Goal: Information Seeking & Learning: Learn about a topic

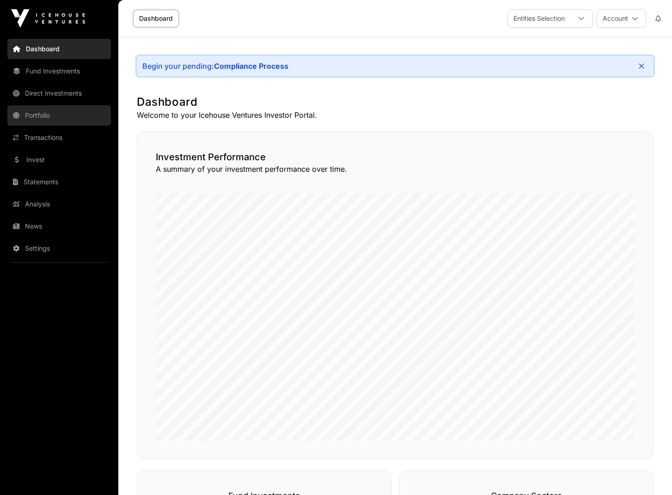
click at [40, 115] on link "Portfolio" at bounding box center [58, 115] width 103 height 20
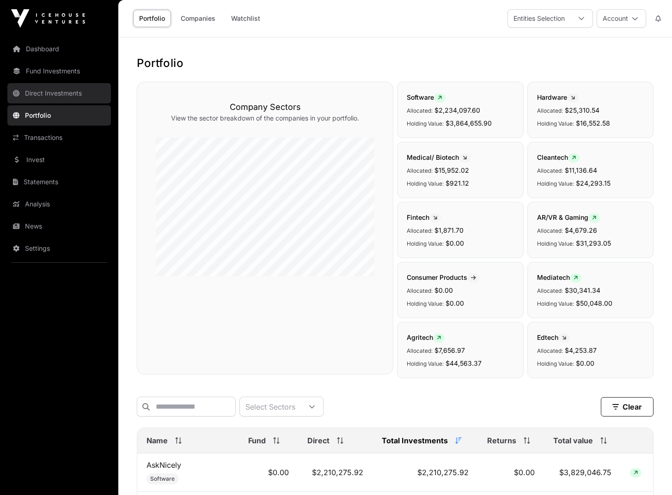
click at [55, 92] on link "Direct Investments" at bounding box center [58, 93] width 103 height 20
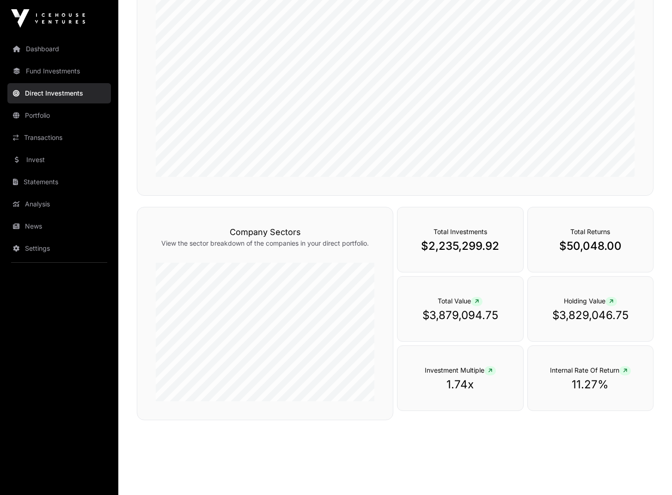
scroll to position [220, 0]
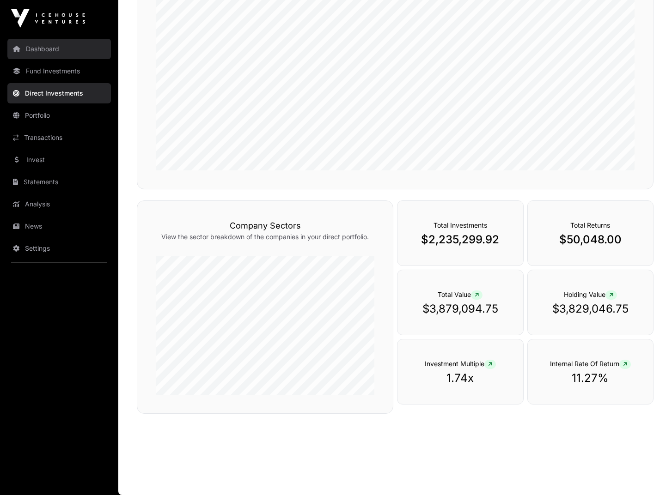
click at [39, 52] on link "Dashboard" at bounding box center [58, 49] width 103 height 20
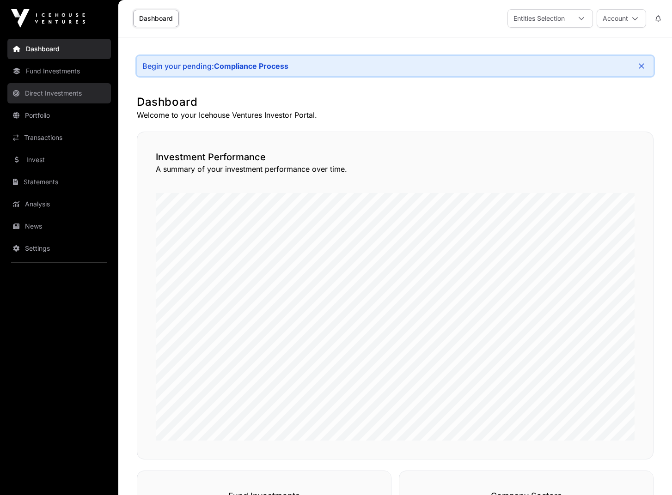
click at [56, 95] on link "Direct Investments" at bounding box center [58, 93] width 103 height 20
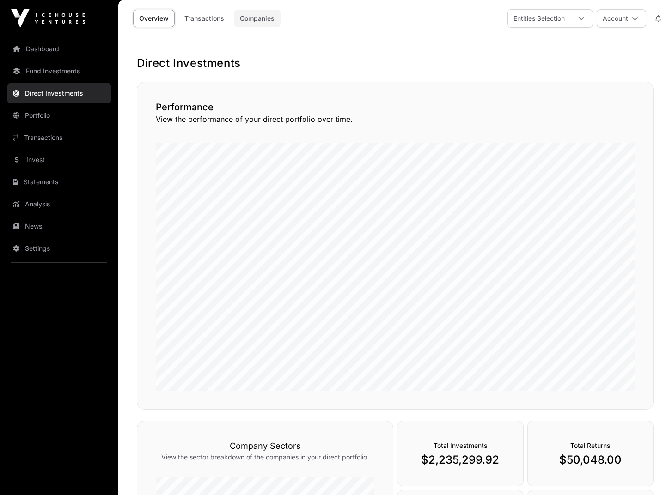
click at [252, 20] on link "Companies" at bounding box center [257, 19] width 47 height 18
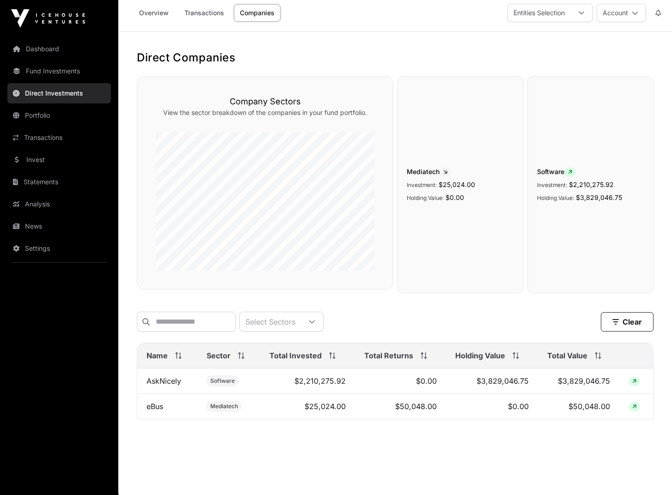
scroll to position [6, 0]
click at [587, 205] on div "Software Investment: $2,210,275.92 Holding Value: $3,829,046.75" at bounding box center [590, 184] width 126 height 217
click at [572, 170] on icon at bounding box center [570, 172] width 4 height 6
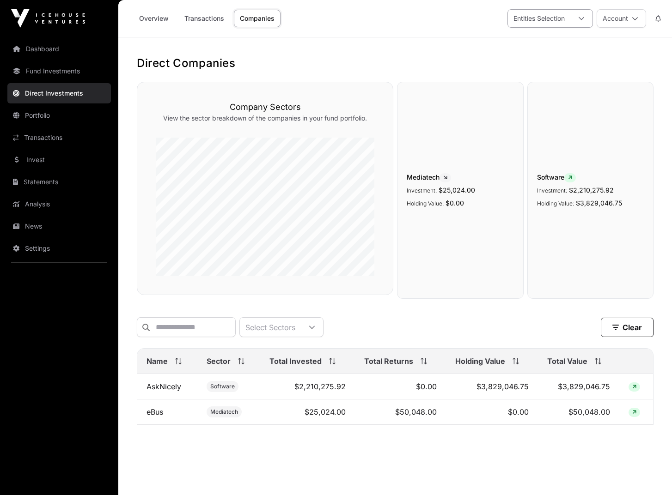
click at [580, 19] on icon at bounding box center [581, 18] width 6 height 3
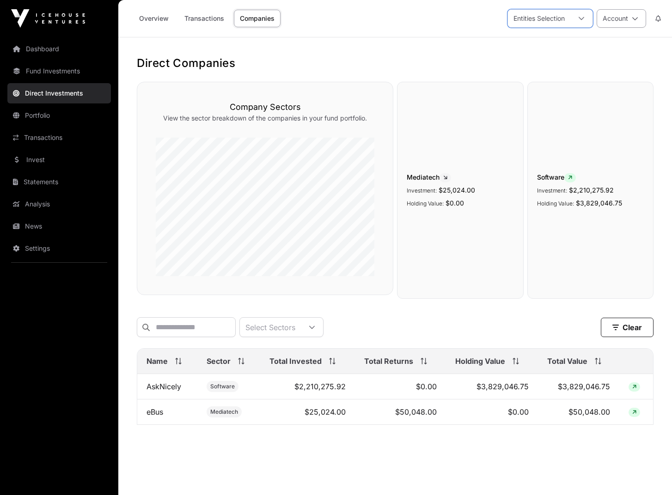
click at [636, 19] on icon at bounding box center [634, 18] width 6 height 6
click at [37, 117] on link "Portfolio" at bounding box center [58, 115] width 103 height 20
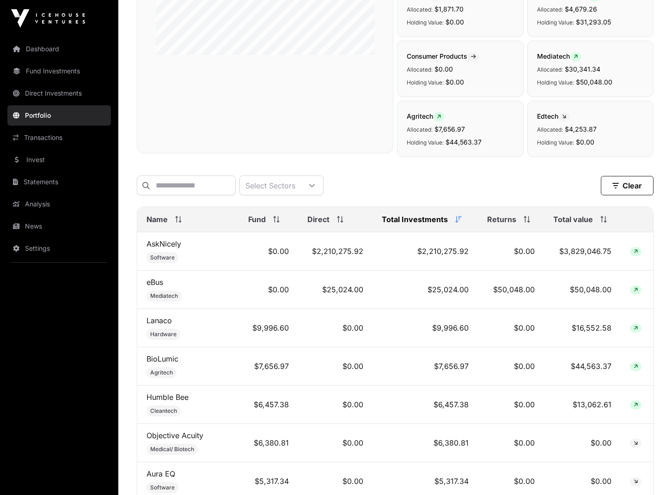
scroll to position [252, 0]
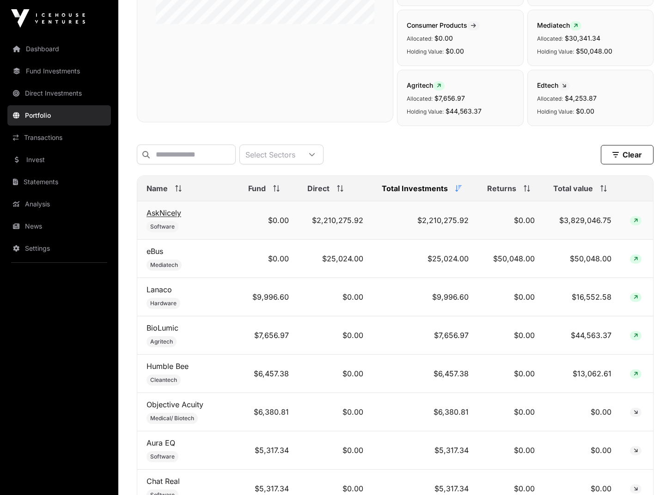
click at [167, 218] on link "AskNicely" at bounding box center [163, 212] width 35 height 9
